Goal: Task Accomplishment & Management: Manage account settings

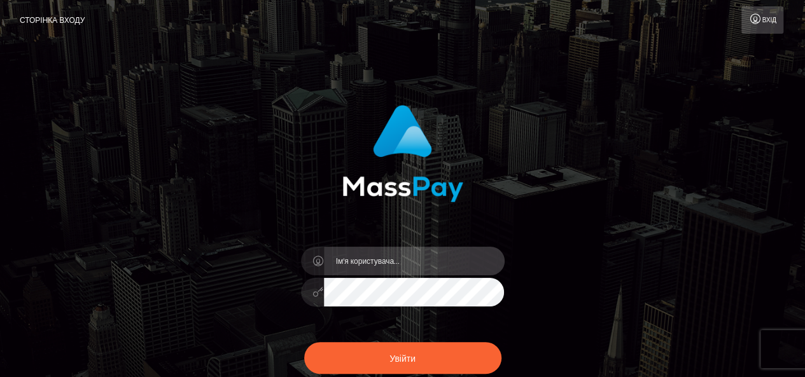
click at [359, 260] on input "text" at bounding box center [414, 261] width 181 height 29
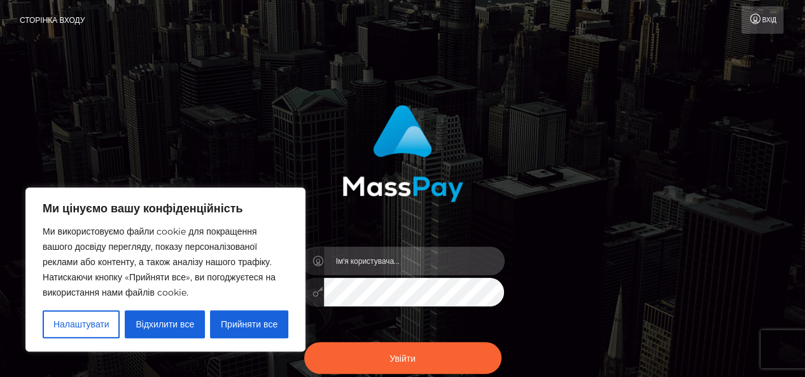
type input "[DATE]"
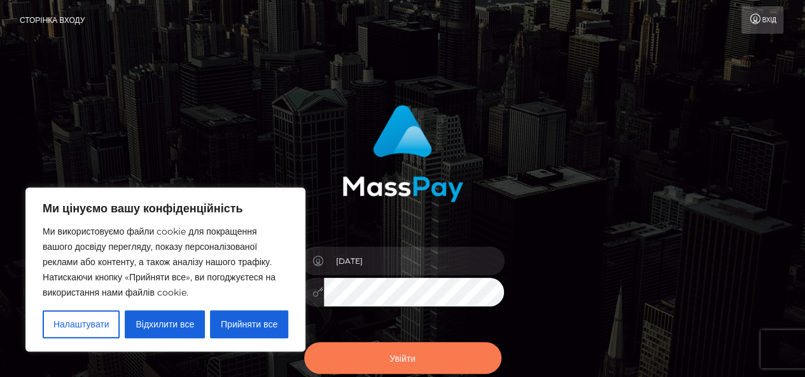
click at [363, 364] on button "Увійти" at bounding box center [402, 358] width 197 height 32
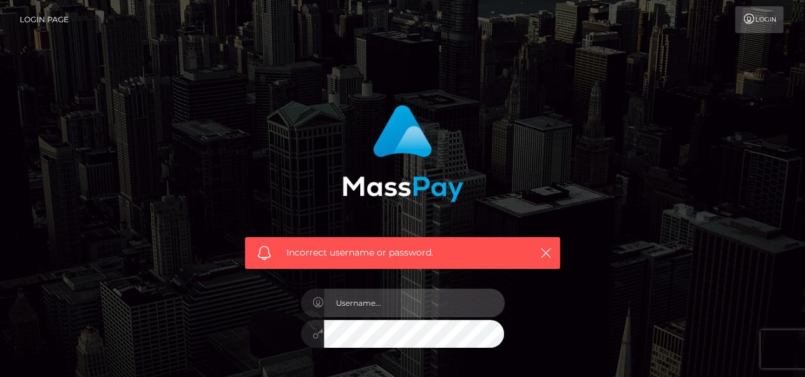
click at [417, 302] on input "text" at bounding box center [414, 303] width 181 height 29
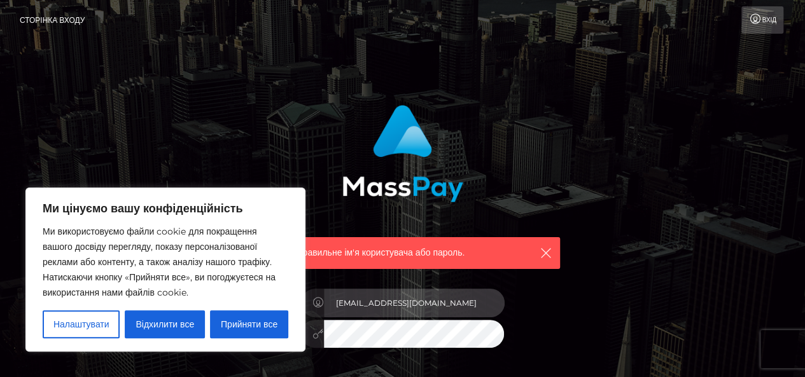
type input "fil.vikariia@gmail.com"
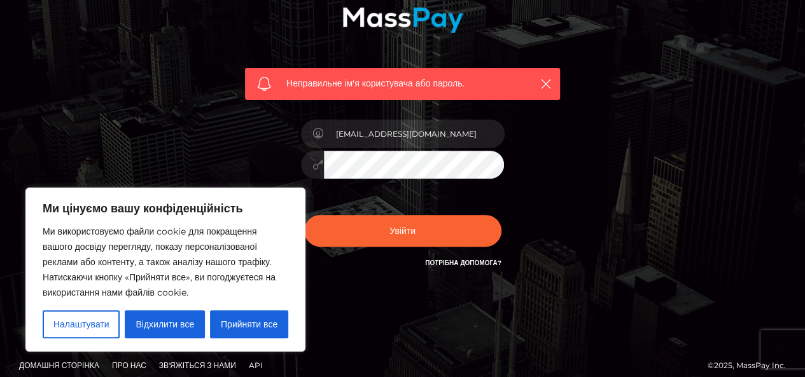
scroll to position [179, 0]
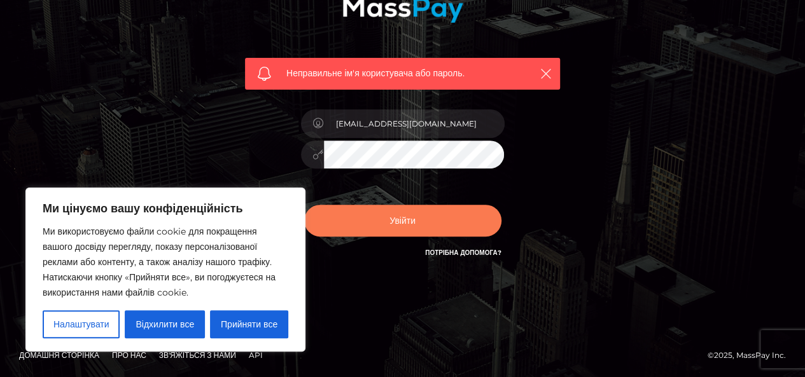
click at [445, 228] on button "Увійти" at bounding box center [402, 221] width 197 height 32
